Goal: Task Accomplishment & Management: Use online tool/utility

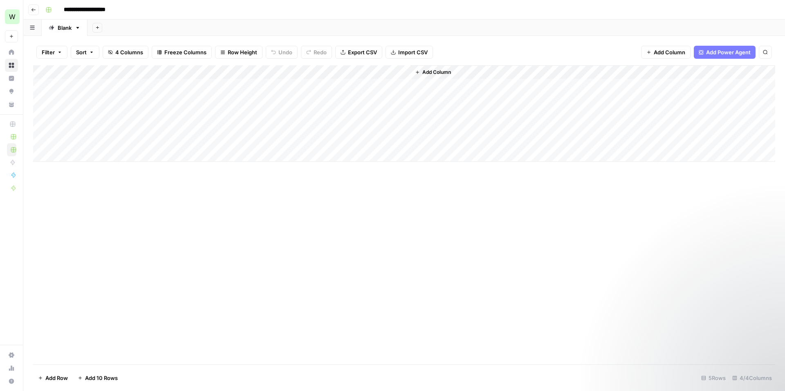
click at [203, 73] on div "Add Column" at bounding box center [404, 113] width 742 height 96
click at [463, 72] on div "Add Column" at bounding box center [592, 113] width 365 height 96
click at [426, 74] on span "Add Column" at bounding box center [436, 72] width 29 height 7
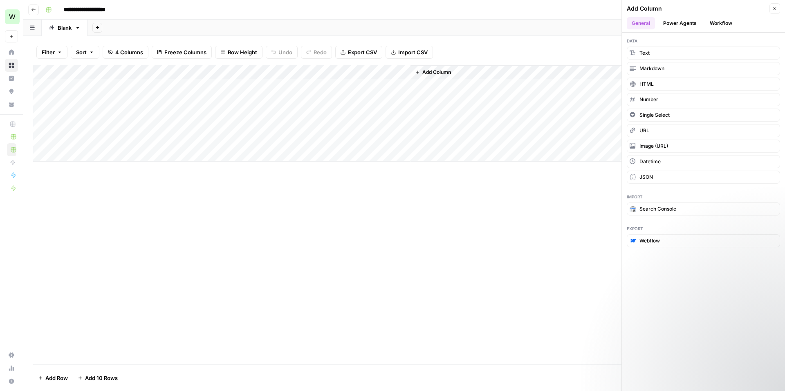
drag, startPoint x: 293, startPoint y: 65, endPoint x: 291, endPoint y: 77, distance: 12.4
click at [291, 77] on div "Add Column" at bounding box center [404, 113] width 742 height 96
click at [462, 69] on div "Add Column" at bounding box center [592, 113] width 365 height 96
click at [442, 71] on span "Add Column" at bounding box center [436, 72] width 29 height 7
click at [440, 74] on span "Add Column" at bounding box center [436, 72] width 29 height 7
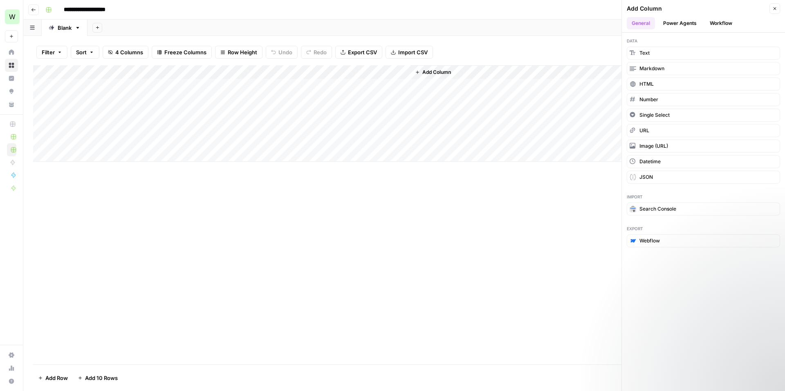
click at [481, 76] on div "Add Column" at bounding box center [592, 113] width 365 height 96
click at [465, 104] on div "Add Column" at bounding box center [592, 113] width 365 height 96
click at [446, 72] on span "Add Column" at bounding box center [436, 72] width 29 height 7
click at [643, 54] on span "Text" at bounding box center [644, 52] width 10 height 7
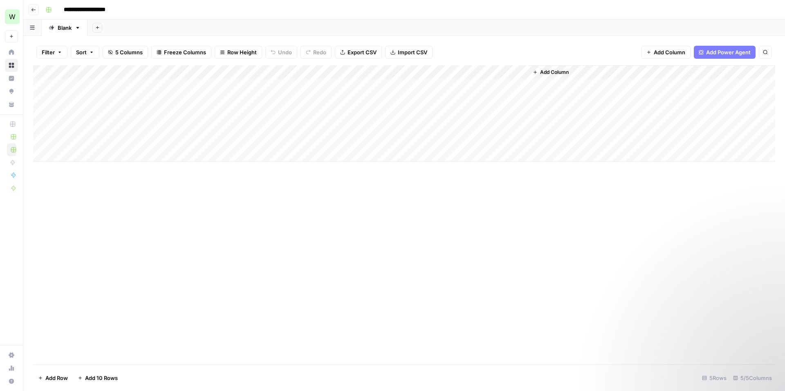
click at [442, 74] on div "Add Column" at bounding box center [404, 113] width 742 height 96
drag, startPoint x: 452, startPoint y: 93, endPoint x: 413, endPoint y: 92, distance: 39.3
click at [413, 92] on div "New Column Text Sort Ascending Sort Descending Filter Hide Column Remove Column" at bounding box center [459, 137] width 98 height 110
type input "Page Intent"
click at [539, 212] on div "Add Column" at bounding box center [404, 215] width 742 height 300
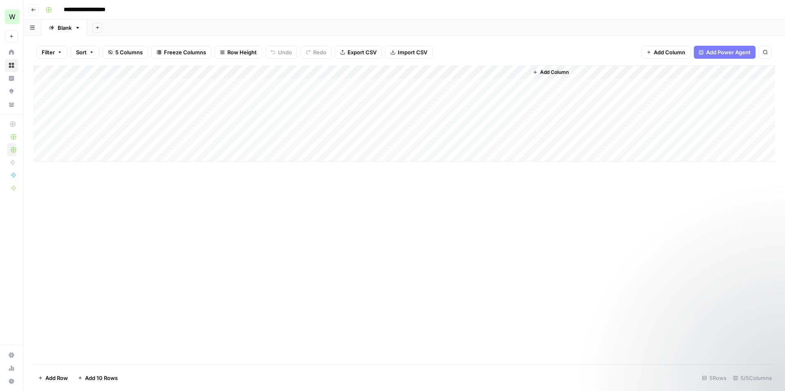
click at [495, 73] on div "Add Column" at bounding box center [404, 113] width 742 height 96
click at [522, 72] on div at bounding box center [469, 73] width 118 height 16
drag, startPoint x: 521, startPoint y: 73, endPoint x: 293, endPoint y: 68, distance: 228.1
click at [292, 68] on body "**********" at bounding box center [392, 195] width 785 height 391
click at [456, 73] on div at bounding box center [469, 73] width 118 height 16
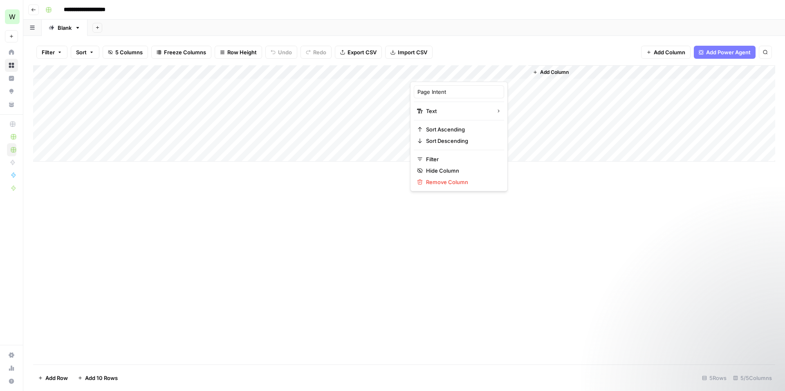
click at [273, 78] on div "Add Column" at bounding box center [404, 113] width 742 height 96
click at [495, 72] on div "Add Column" at bounding box center [404, 113] width 742 height 96
click at [507, 93] on div "Add Column" at bounding box center [404, 113] width 742 height 96
drag, startPoint x: 510, startPoint y: 74, endPoint x: 333, endPoint y: 74, distance: 176.9
click at [333, 74] on div "Add Column" at bounding box center [404, 113] width 742 height 96
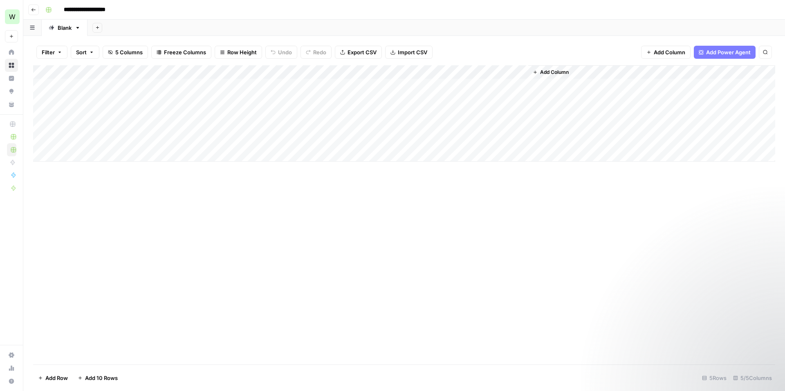
drag, startPoint x: 312, startPoint y: 69, endPoint x: 416, endPoint y: 75, distance: 103.5
click at [416, 75] on div "Add Column" at bounding box center [404, 113] width 742 height 96
click at [383, 103] on div "Add Column" at bounding box center [404, 113] width 742 height 96
click at [375, 87] on div "Add Column" at bounding box center [404, 113] width 742 height 96
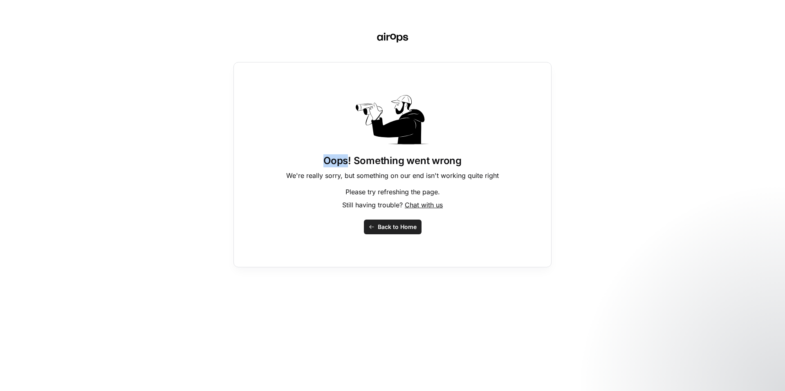
click at [362, 86] on div "Oops! Something went wrong We're really sorry, but something on our end isn't w…" at bounding box center [392, 165] width 318 height 206
click at [389, 226] on span "Back to Home" at bounding box center [397, 227] width 39 height 8
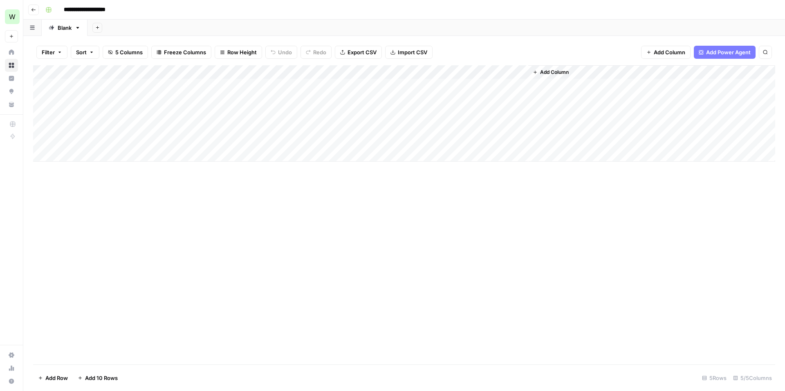
click at [373, 84] on div "Add Column" at bounding box center [404, 113] width 742 height 96
click at [377, 87] on div "Add Column" at bounding box center [404, 113] width 742 height 96
click at [419, 87] on textarea "**********" at bounding box center [399, 86] width 131 height 11
drag, startPoint x: 445, startPoint y: 87, endPoint x: 438, endPoint y: 87, distance: 7.4
click at [438, 87] on textarea "**********" at bounding box center [399, 86] width 131 height 11
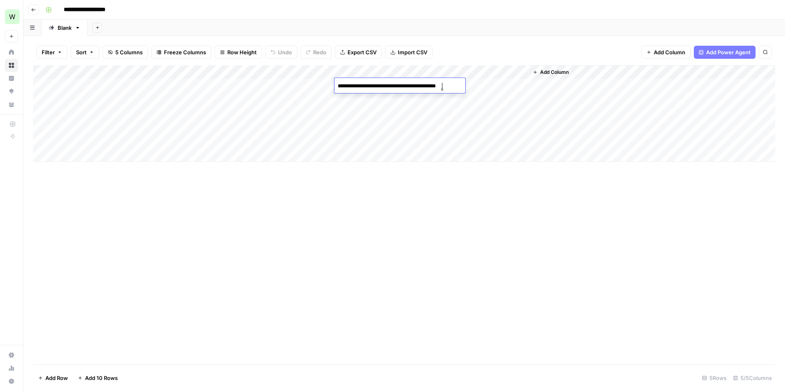
type textarea "**********"
click at [437, 86] on div "Add Column" at bounding box center [404, 113] width 742 height 96
click at [437, 86] on textarea "**********" at bounding box center [399, 86] width 131 height 11
click at [446, 88] on textarea "**********" at bounding box center [415, 91] width 163 height 20
type textarea "**********"
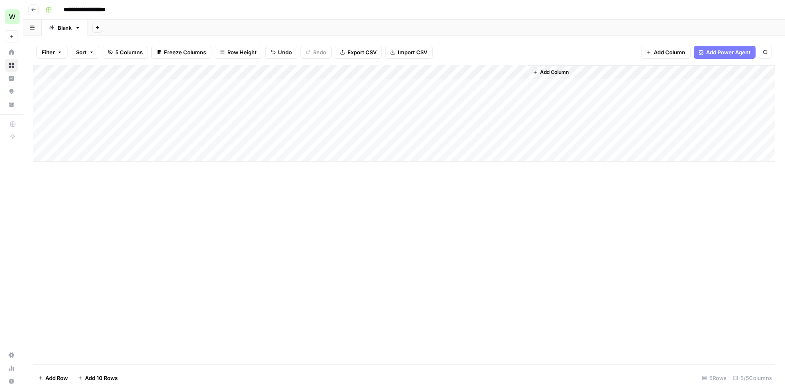
click at [389, 109] on div "Add Column" at bounding box center [404, 113] width 742 height 96
click at [410, 87] on div "Add Column" at bounding box center [404, 113] width 742 height 96
click at [508, 72] on div "Add Column" at bounding box center [404, 113] width 742 height 96
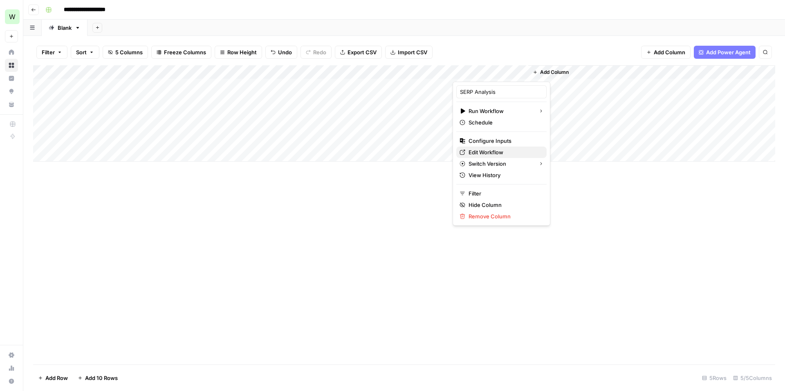
click at [485, 152] on span "Edit Workflow" at bounding box center [504, 152] width 72 height 8
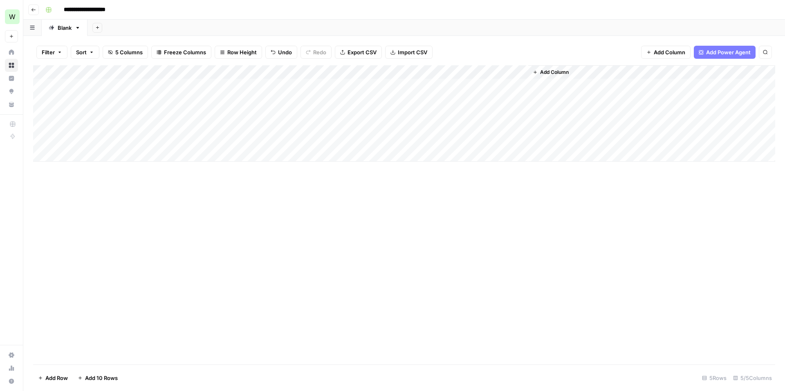
click at [510, 74] on div "Add Column" at bounding box center [404, 113] width 742 height 96
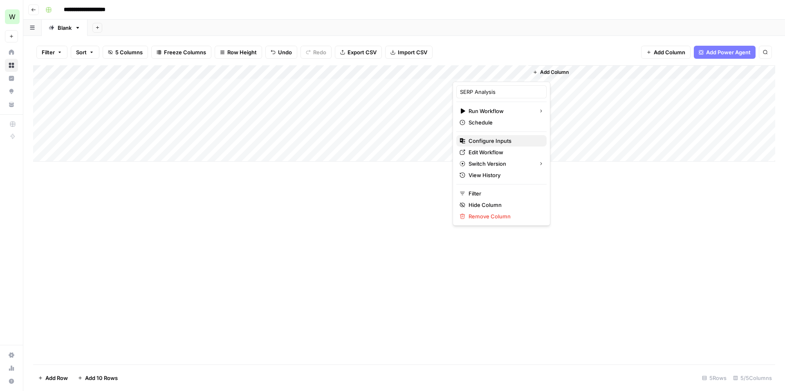
click at [495, 141] on span "Configure Inputs" at bounding box center [504, 141] width 72 height 8
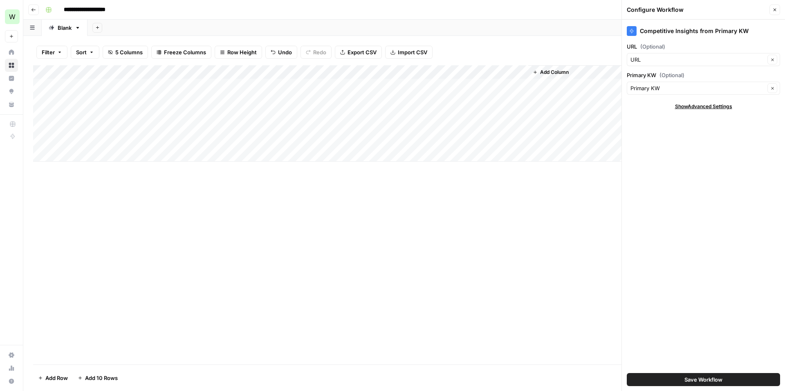
click at [701, 105] on span "Show Advanced Settings" at bounding box center [703, 106] width 57 height 7
click at [702, 104] on span "Hide Advanced Settings" at bounding box center [703, 106] width 55 height 7
click at [638, 129] on div "Competitive Insights from Primary KW URL (Optional) URL Clear Primary KW (Optio…" at bounding box center [703, 206] width 163 height 372
click at [666, 31] on div "Competitive Insights from Primary KW" at bounding box center [702, 31] width 153 height 10
click at [678, 56] on input "URL (Optional)" at bounding box center [697, 60] width 134 height 8
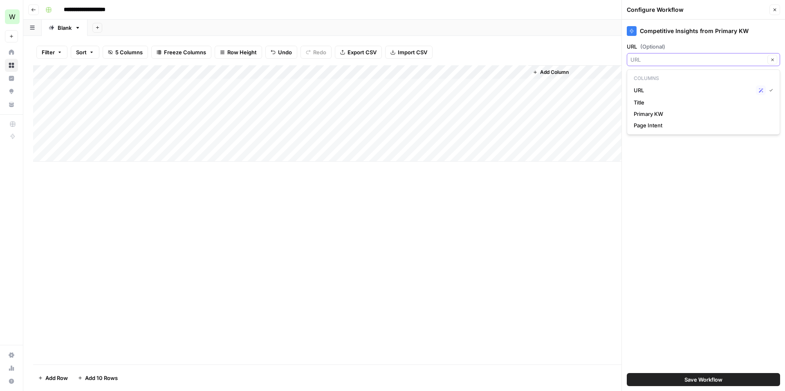
click at [677, 57] on input "URL (Optional)" at bounding box center [697, 60] width 134 height 8
type input "URL"
click at [689, 43] on label "URL (Optional)" at bounding box center [702, 47] width 153 height 8
click at [689, 56] on input "URL" at bounding box center [697, 60] width 134 height 8
type input "URL"
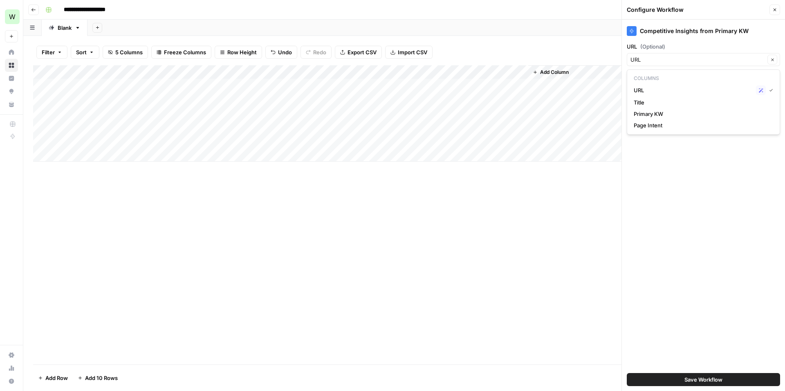
click at [688, 188] on div "Competitive Insights from Primary KW URL (Optional) URL Clear Primary KW (Optio…" at bounding box center [703, 206] width 163 height 372
click at [773, 8] on icon "button" at bounding box center [774, 9] width 5 height 5
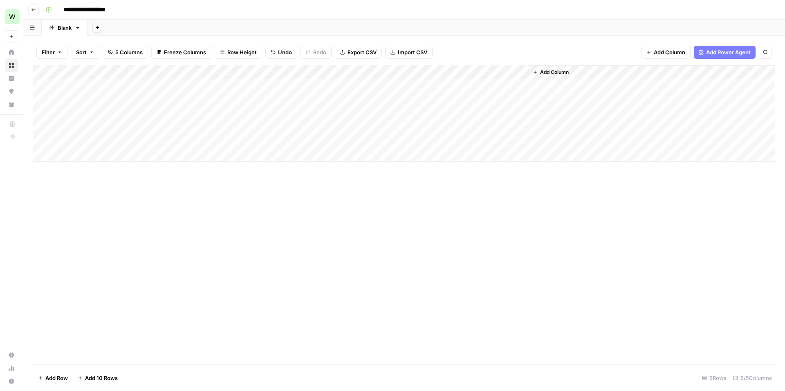
click at [510, 72] on div "Add Column" at bounding box center [404, 113] width 742 height 96
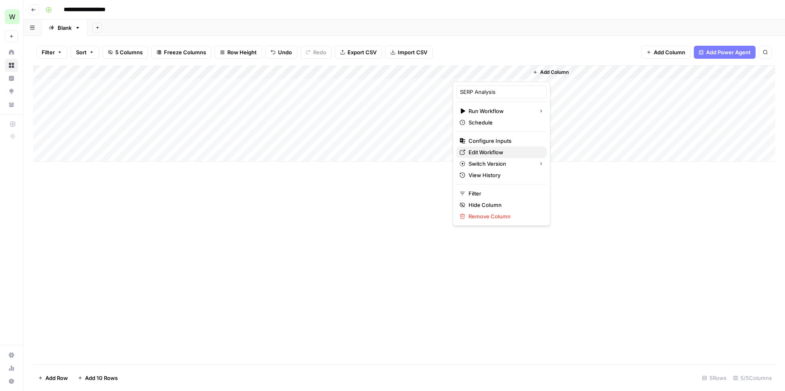
click at [493, 152] on span "Edit Workflow" at bounding box center [504, 152] width 72 height 8
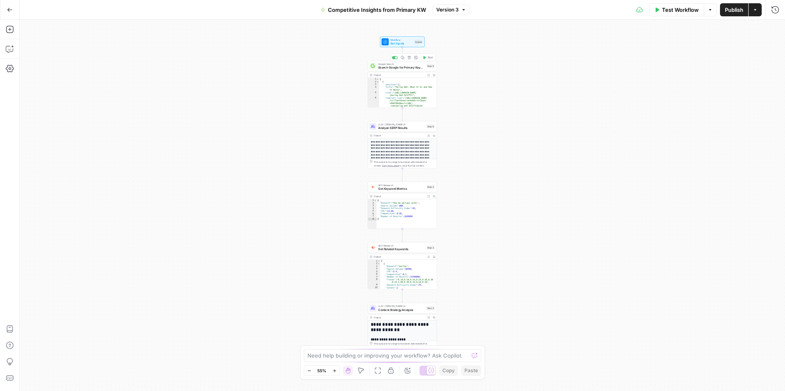
click at [405, 44] on span "Set Inputs" at bounding box center [401, 43] width 22 height 4
click at [702, 123] on span "Add Field" at bounding box center [693, 124] width 24 height 8
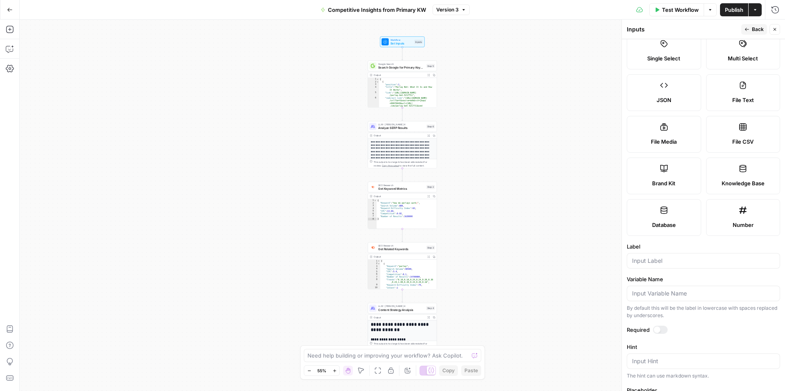
scroll to position [145, 0]
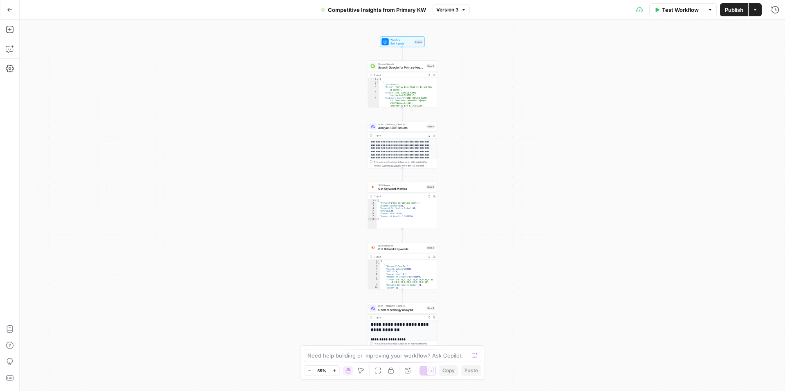
click at [409, 44] on span "Set Inputs" at bounding box center [401, 43] width 22 height 4
click at [690, 128] on span "Add Field" at bounding box center [693, 124] width 24 height 8
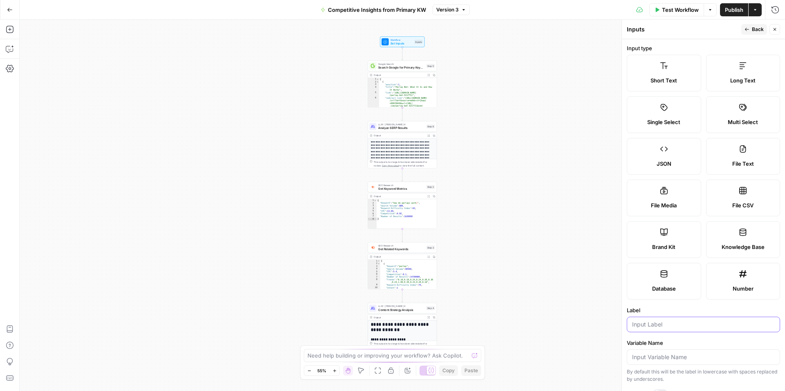
click at [671, 324] on input "Label" at bounding box center [703, 325] width 143 height 8
click at [671, 305] on form "Input type Short Text Long Text Single Select Multi Select JSON File Text File …" at bounding box center [703, 215] width 163 height 352
click at [664, 75] on label "Short Text" at bounding box center [663, 73] width 74 height 37
click at [378, 352] on textarea at bounding box center [387, 356] width 161 height 8
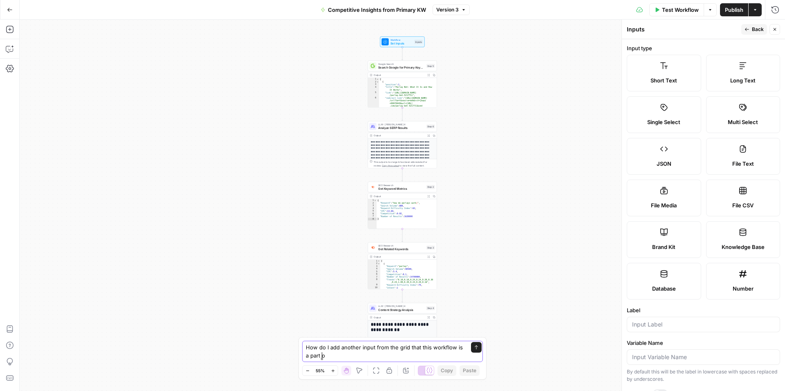
type textarea "How do I add another input from the grid that this workflow is a part of"
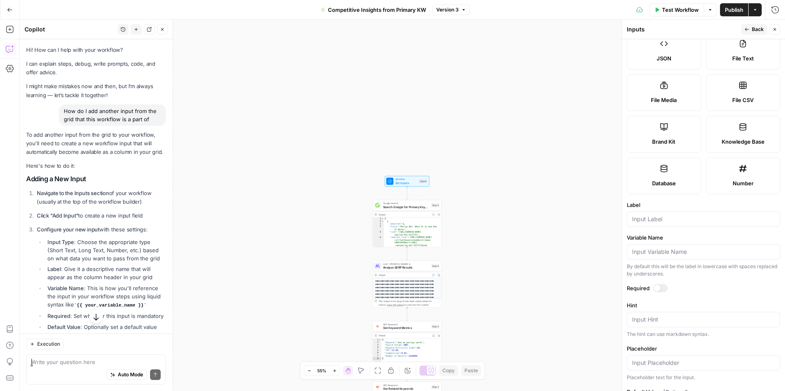
scroll to position [118, 0]
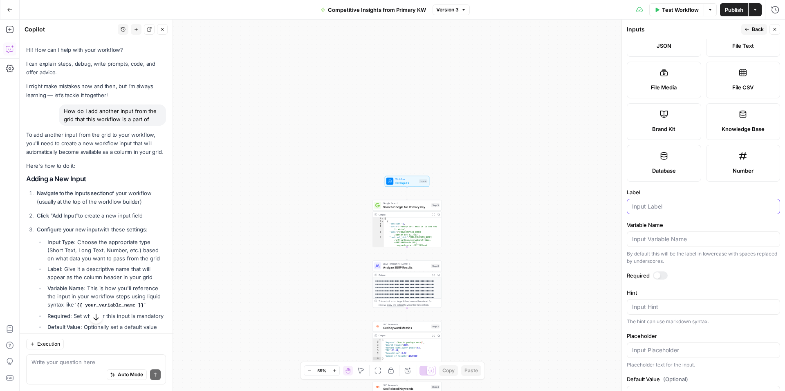
click at [658, 205] on input "Label" at bounding box center [703, 207] width 143 height 8
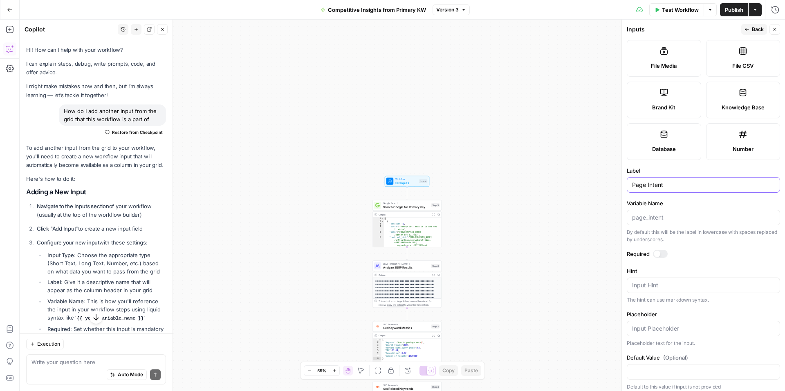
scroll to position [145, 0]
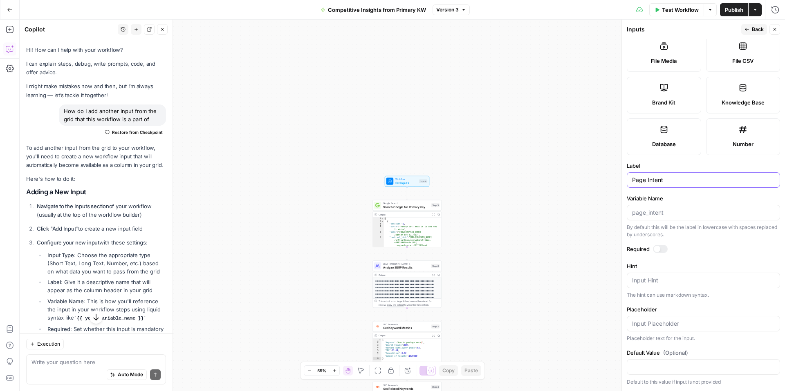
type input "Page Intent"
click at [685, 267] on label "Hint" at bounding box center [702, 266] width 153 height 8
click at [685, 277] on textarea "Hint" at bounding box center [703, 281] width 143 height 8
click at [651, 278] on textarea "Hint" at bounding box center [703, 281] width 143 height 8
click at [741, 281] on textarea "Informational VS Commercial, + What is user expecting" at bounding box center [703, 285] width 143 height 16
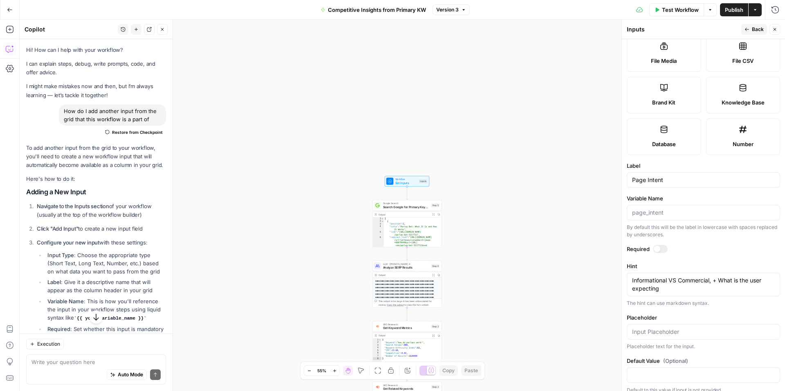
click at [696, 294] on div "Informational VS Commercial, + What is the user expecting Informational VS Comm…" at bounding box center [702, 285] width 153 height 24
click at [700, 290] on textarea "Informational VS Commercial, + What is the user expecting" at bounding box center [703, 285] width 143 height 16
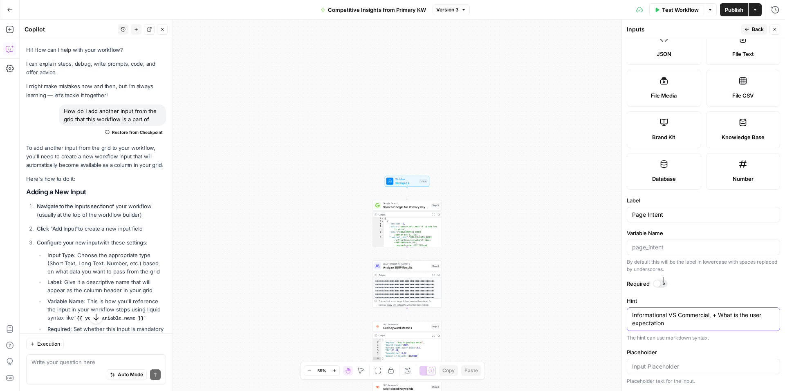
scroll to position [153, 0]
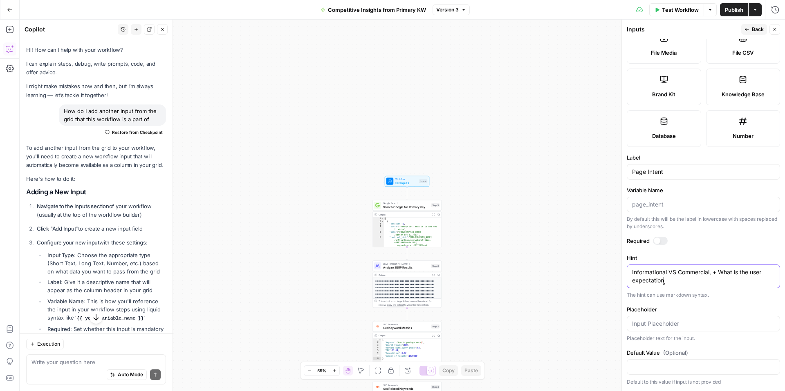
type textarea "Informational VS Commercial, + What is the user expectation"
click at [696, 310] on label "Placeholder" at bounding box center [702, 310] width 153 height 8
click at [696, 320] on input "Placeholder" at bounding box center [703, 324] width 143 height 8
click at [711, 251] on form "Input type Short Text Long Text Single Select Multi Select JSON File Text File …" at bounding box center [703, 215] width 163 height 352
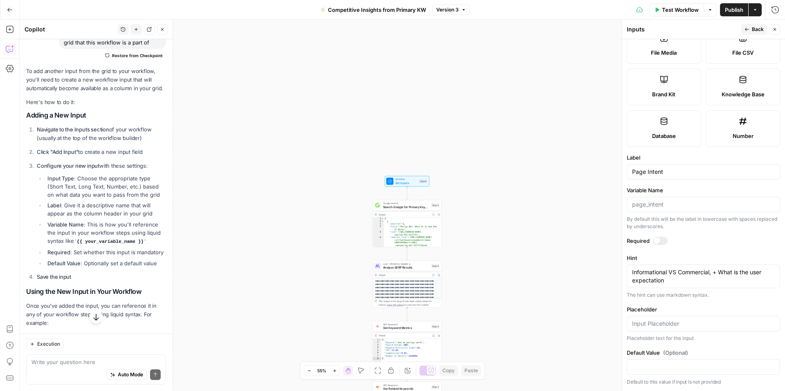
click at [680, 385] on p "Default to this value if input is not provided" at bounding box center [702, 382] width 153 height 8
click at [698, 347] on form "Input type Short Text Long Text Single Select Multi Select JSON File Text File …" at bounding box center [703, 215] width 163 height 352
click at [704, 299] on form "Input type Short Text Long Text Single Select Multi Select JSON File Text File …" at bounding box center [703, 215] width 163 height 352
click at [716, 248] on form "Input type Short Text Long Text Single Select Multi Select JSON File Text File …" at bounding box center [703, 215] width 163 height 352
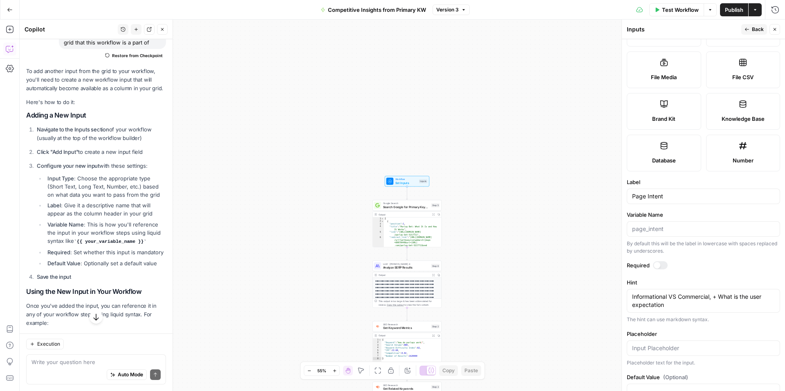
scroll to position [127, 0]
click at [699, 234] on input "Variable Name" at bounding box center [703, 231] width 143 height 8
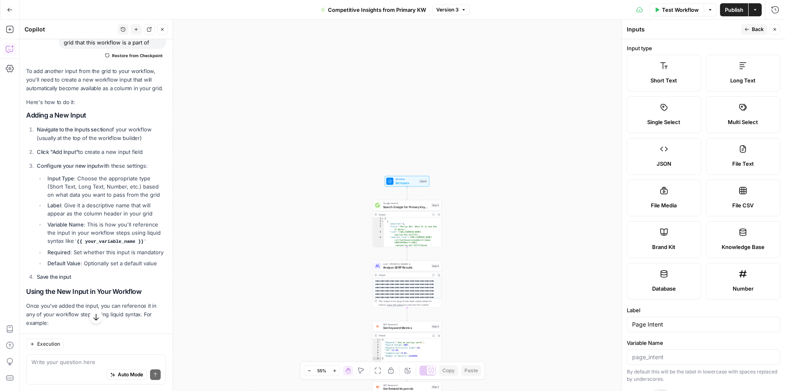
click at [662, 75] on label "Short Text" at bounding box center [663, 73] width 74 height 37
click at [774, 28] on icon "button" at bounding box center [774, 29] width 5 height 5
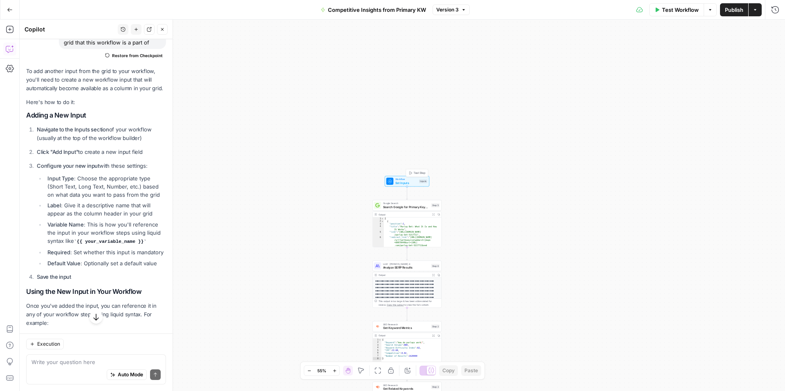
click at [415, 181] on span "Set Inputs" at bounding box center [406, 183] width 22 height 4
click at [723, 217] on form "URL (Optional) edit field Delete group Primary KW (Optional) edit field Delete …" at bounding box center [703, 215] width 163 height 352
click at [441, 133] on div "**********" at bounding box center [402, 206] width 765 height 372
click at [695, 67] on input "URL (Optional)" at bounding box center [707, 66] width 130 height 8
click at [678, 49] on span "(Optional)" at bounding box center [671, 51] width 25 height 8
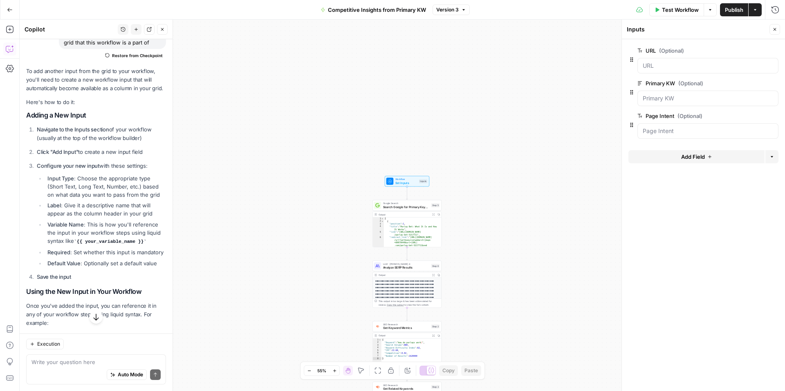
click at [678, 62] on input "URL (Optional)" at bounding box center [707, 66] width 130 height 8
click at [677, 118] on label "Page Intent (Optional)" at bounding box center [684, 116] width 95 height 8
click at [677, 127] on Intent "Page Intent (Optional)" at bounding box center [707, 131] width 130 height 8
click at [678, 132] on Intent "Page Intent (Optional)" at bounding box center [707, 131] width 130 height 8
click at [691, 191] on form "URL (Optional) edit field Delete group Primary KW (Optional) edit field Delete …" at bounding box center [703, 215] width 163 height 352
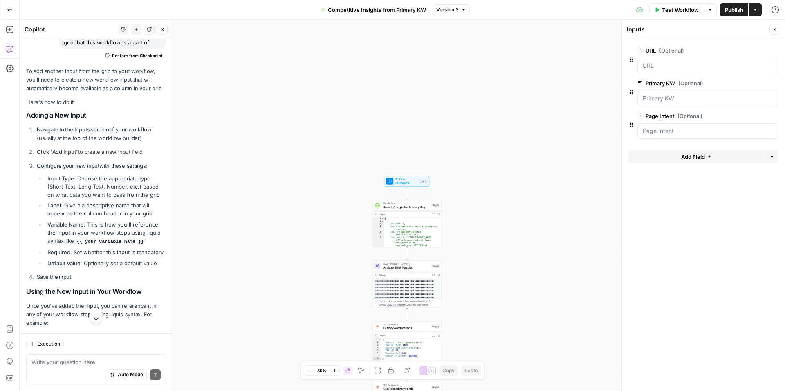
click at [663, 117] on label "Page Intent (Optional)" at bounding box center [684, 116] width 95 height 8
click at [663, 127] on Intent "Page Intent (Optional)" at bounding box center [707, 131] width 130 height 8
click at [731, 8] on span "Publish" at bounding box center [734, 10] width 18 height 8
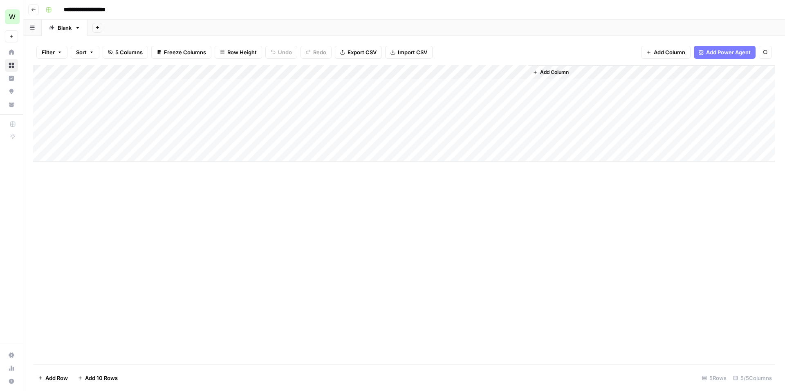
click at [388, 82] on div "Add Column" at bounding box center [404, 113] width 742 height 96
click at [358, 115] on div "Add Column" at bounding box center [404, 113] width 742 height 96
click at [360, 90] on div "Add Column" at bounding box center [404, 113] width 742 height 96
click at [371, 68] on div "Add Column" at bounding box center [404, 113] width 742 height 96
click at [427, 180] on div "Add Column" at bounding box center [404, 215] width 742 height 300
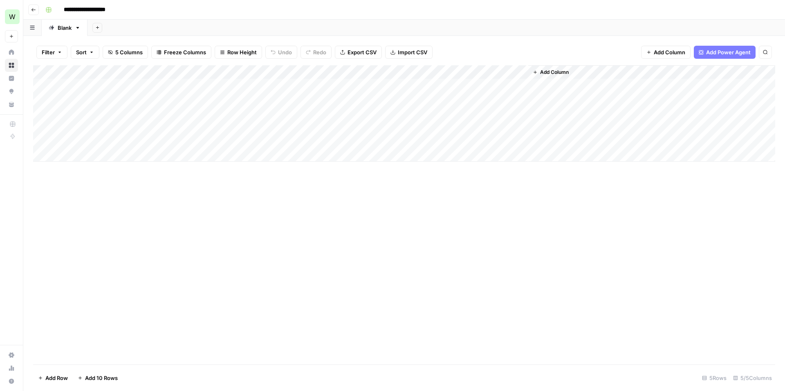
click at [358, 71] on div "Add Column" at bounding box center [404, 113] width 742 height 96
click at [358, 71] on div at bounding box center [394, 73] width 118 height 16
click at [445, 69] on div at bounding box center [394, 73] width 118 height 16
click at [447, 72] on div at bounding box center [394, 73] width 118 height 16
click at [472, 239] on div "Add Column" at bounding box center [404, 215] width 742 height 300
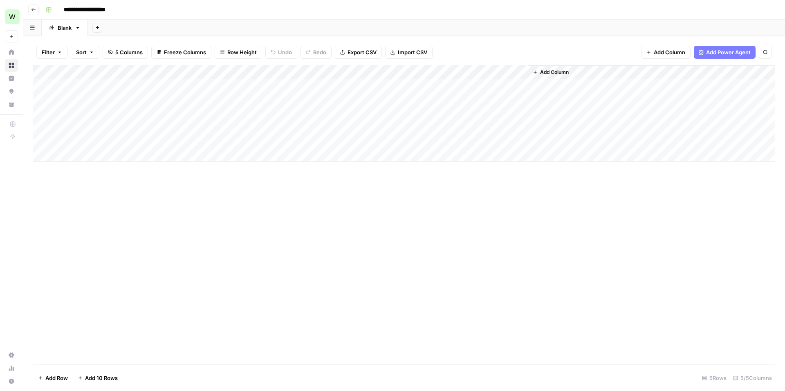
click at [510, 74] on div "Add Column" at bounding box center [404, 113] width 742 height 96
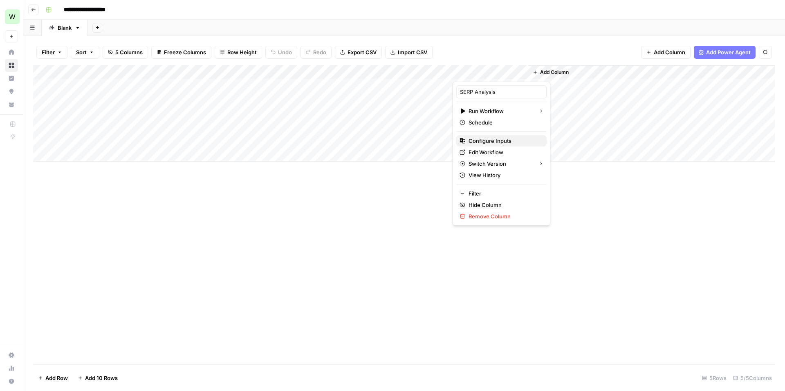
click at [496, 137] on span "Configure Inputs" at bounding box center [504, 141] width 72 height 8
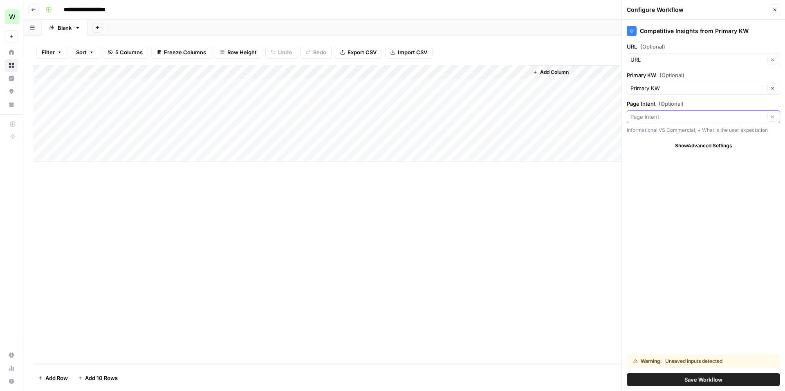
click at [695, 118] on input "Page Intent (Optional)" at bounding box center [697, 117] width 134 height 8
click at [652, 146] on span "Page Intent" at bounding box center [692, 147] width 119 height 8
type input "Page Intent"
click at [684, 380] on span "Save Workflow" at bounding box center [703, 380] width 38 height 8
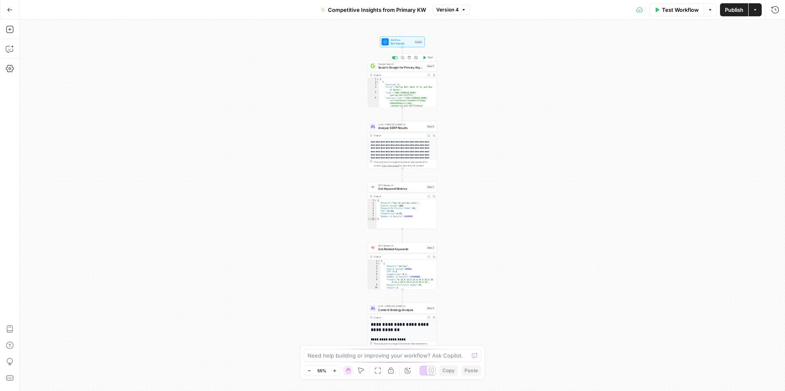
click at [391, 70] on div "Google Search Search Google for Primary Keyword Step 5 Copy step Delete step Ad…" at bounding box center [401, 65] width 69 height 11
